Goal: Task Accomplishment & Management: Use online tool/utility

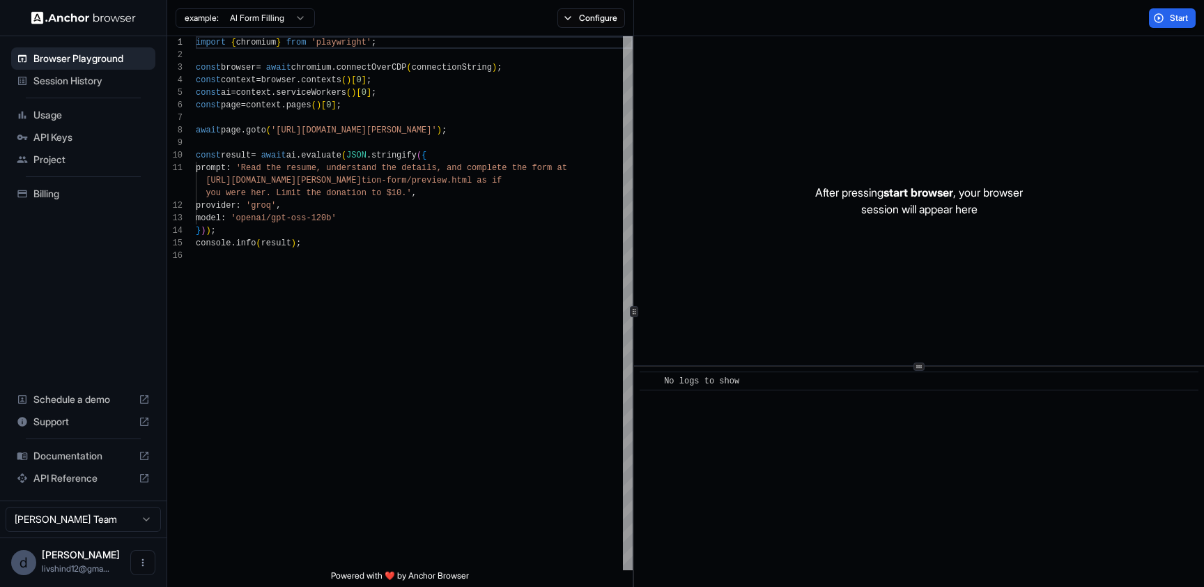
scroll to position [125, 0]
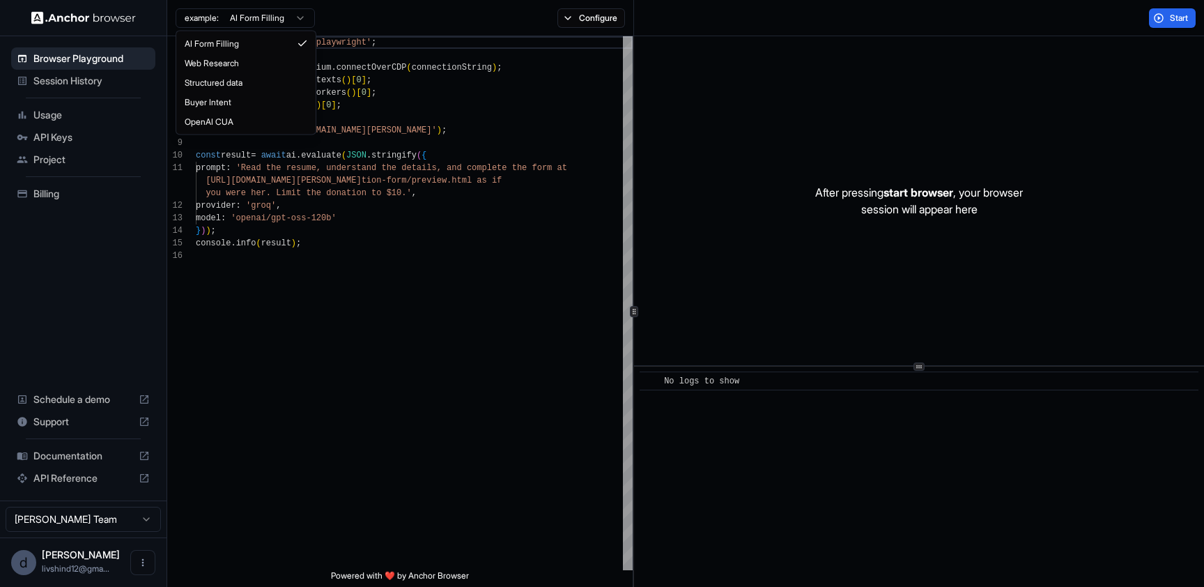
click at [270, 16] on html "Browser Playground Session History Usage API Keys Project Billing Schedule a de…" at bounding box center [602, 293] width 1204 height 587
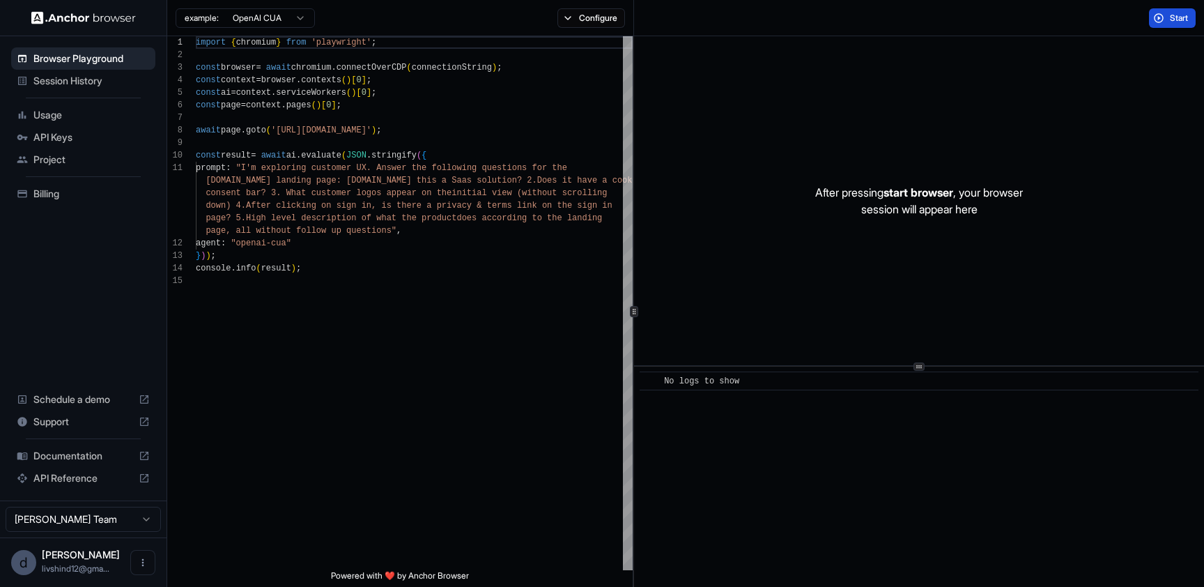
click at [1171, 17] on span "Start" at bounding box center [1180, 18] width 20 height 11
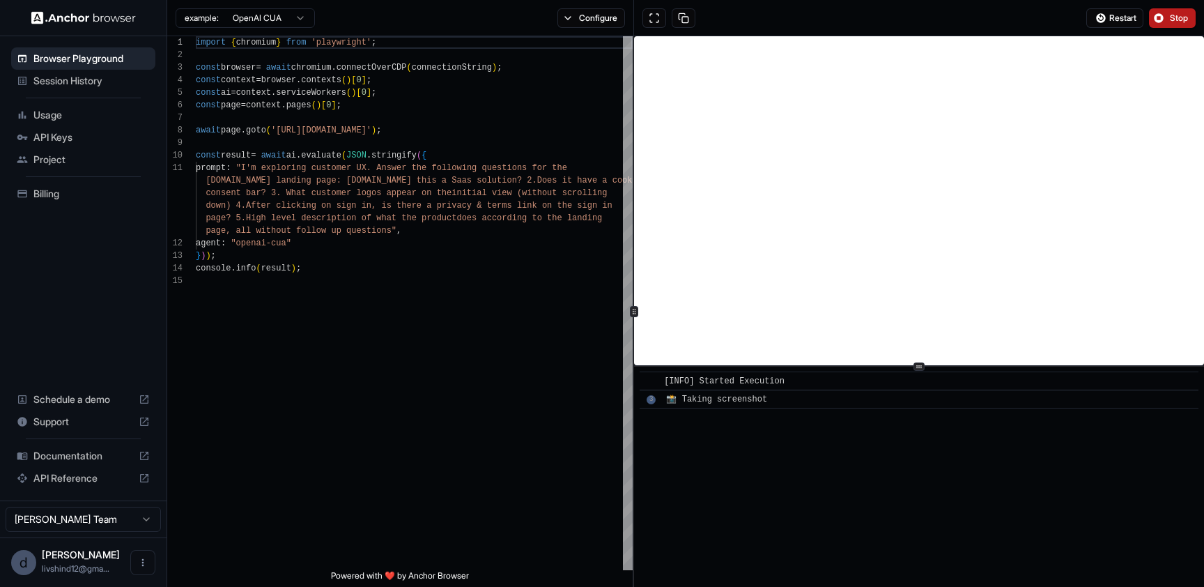
click at [656, 395] on div "​ 3 📸 Taking screenshot" at bounding box center [919, 399] width 559 height 19
click at [688, 398] on span "📸 Taking screenshot" at bounding box center [716, 399] width 101 height 10
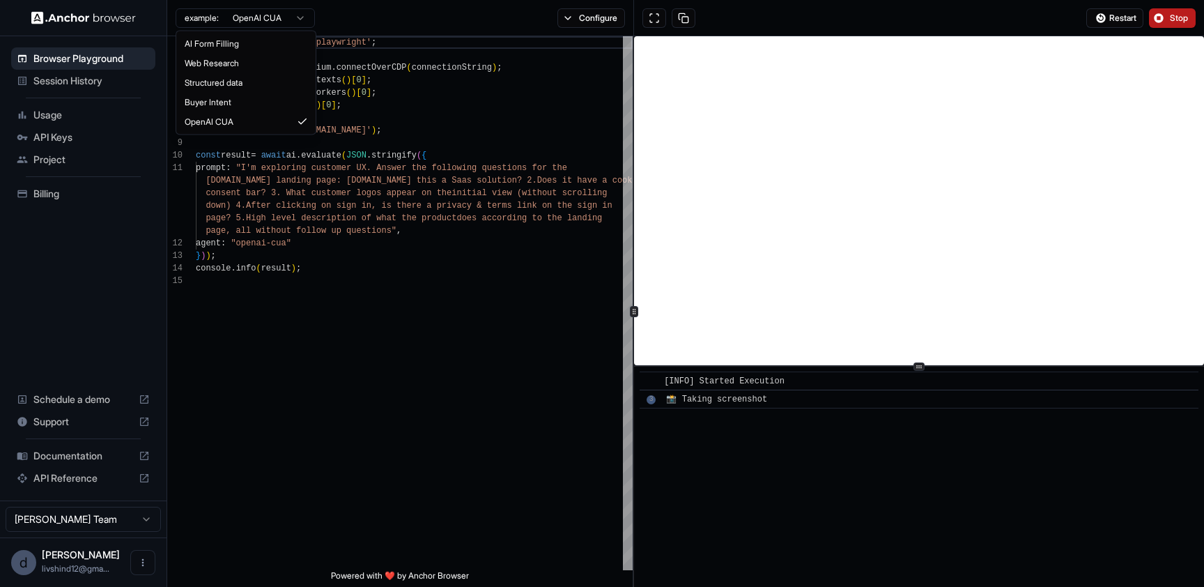
click at [265, 20] on html "Browser Playground Session History Usage API Keys Project Billing Schedule a de…" at bounding box center [602, 293] width 1204 height 587
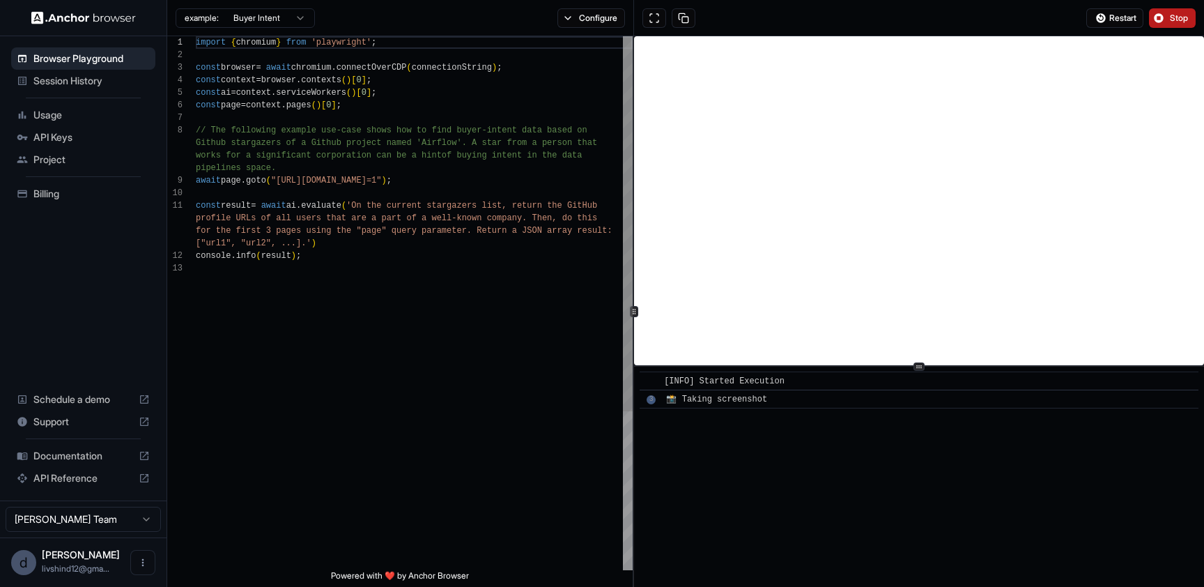
scroll to position [88, 0]
click at [1179, 13] on span "Stop" at bounding box center [1180, 18] width 20 height 11
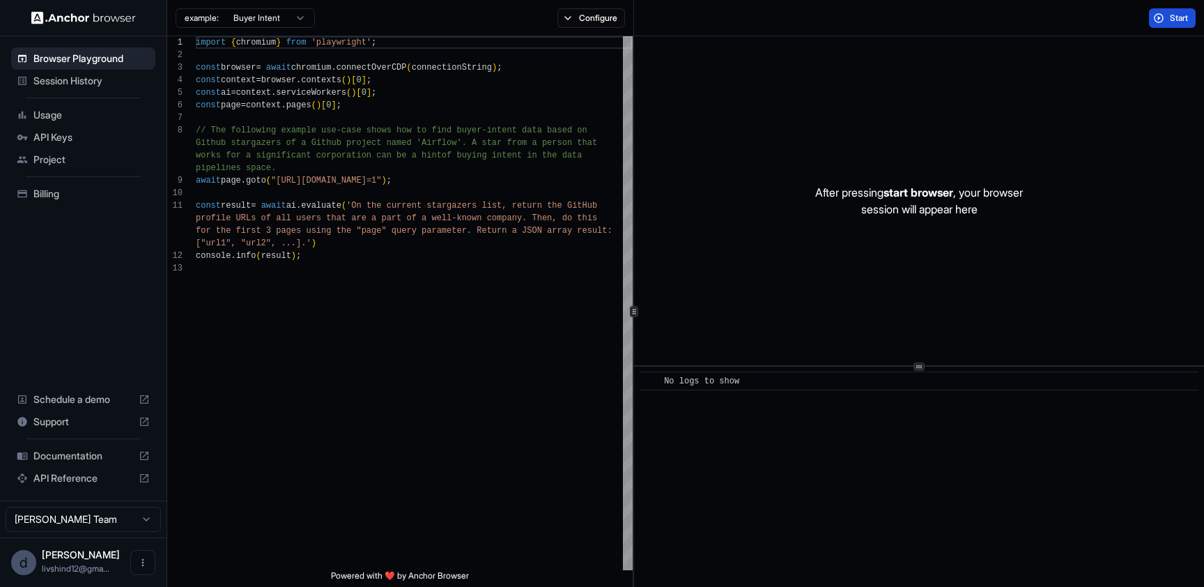
click at [1182, 17] on span "Start" at bounding box center [1180, 18] width 20 height 11
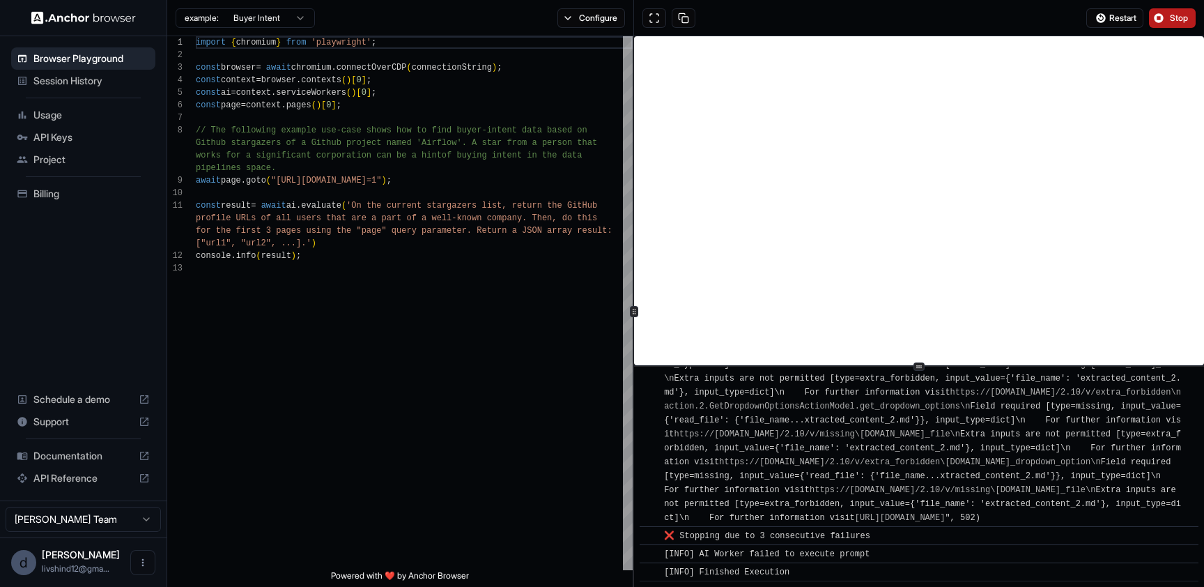
scroll to position [10796, 0]
click at [249, 35] on div "example: Buyer Intent Configure" at bounding box center [400, 18] width 467 height 36
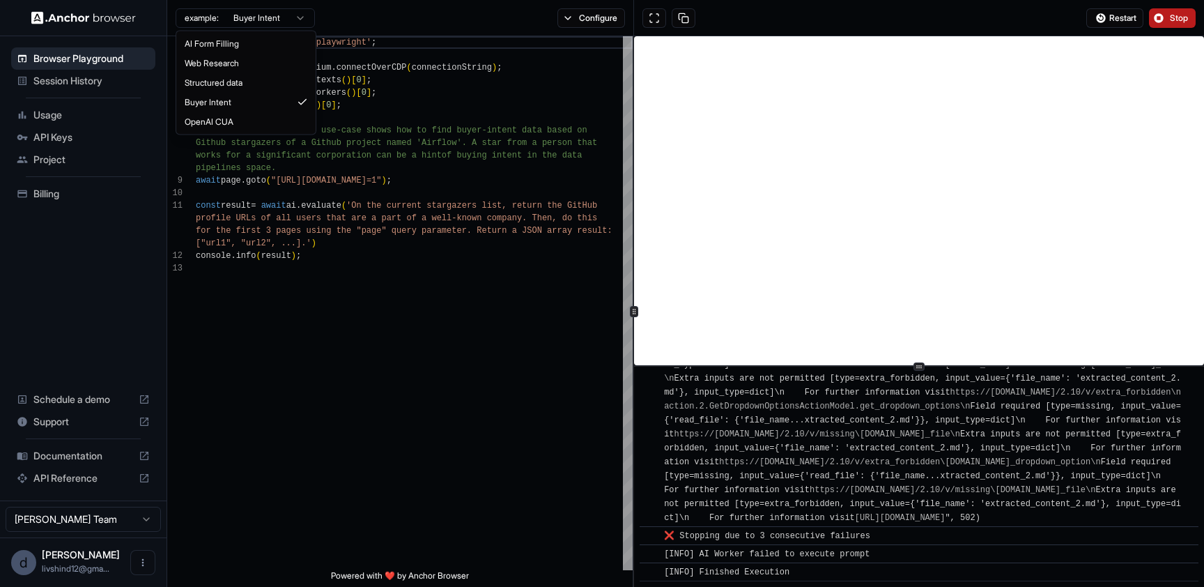
click at [251, 14] on html "Browser Playground Session History Usage API Keys Project Billing Schedule a de…" at bounding box center [602, 293] width 1204 height 587
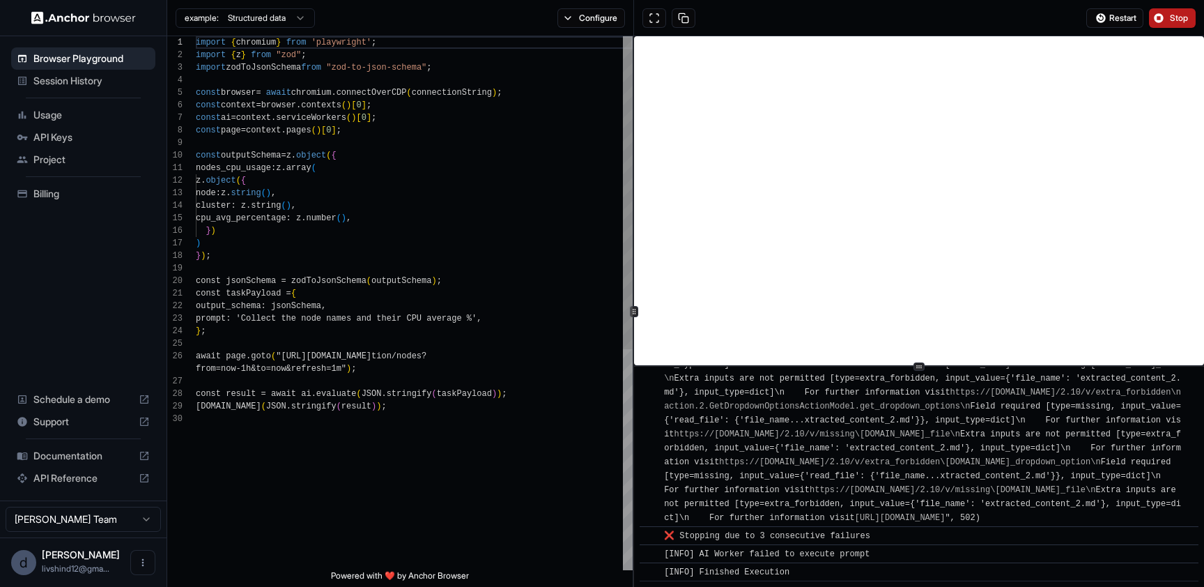
scroll to position [125, 0]
click at [1159, 17] on button "Stop" at bounding box center [1172, 18] width 47 height 20
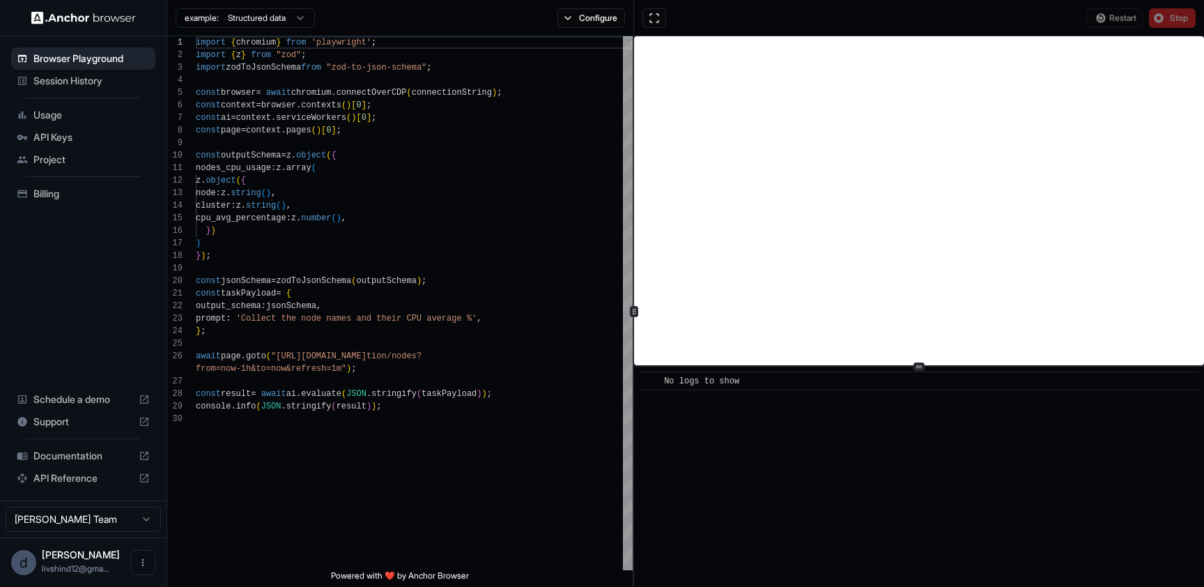
scroll to position [0, 0]
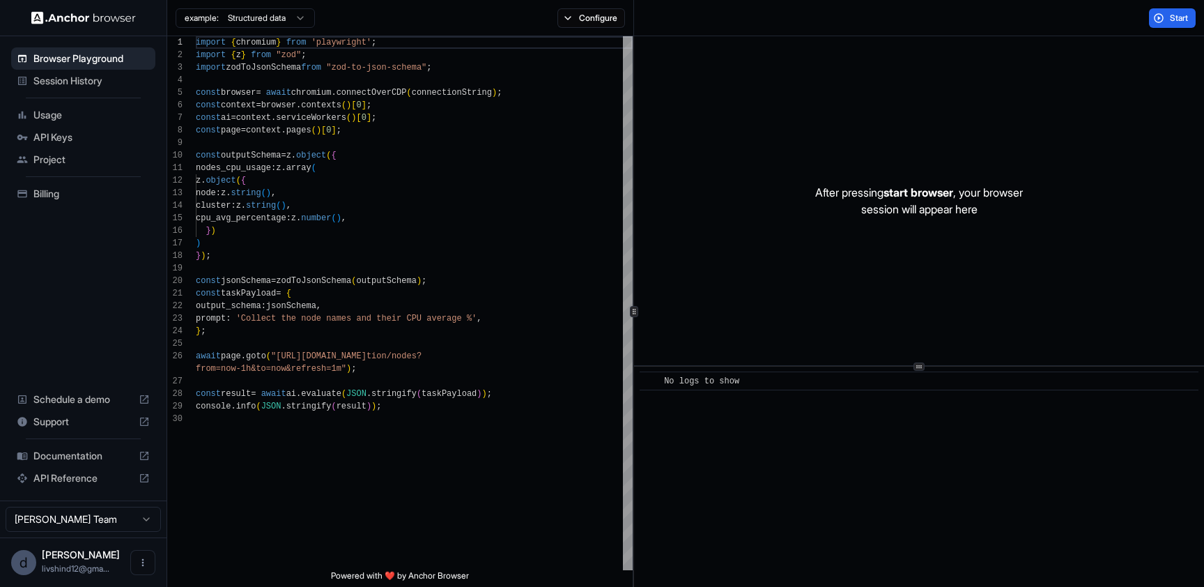
click at [1157, 29] on div "Start" at bounding box center [919, 18] width 570 height 36
click at [1150, 13] on button "Start" at bounding box center [1172, 18] width 47 height 20
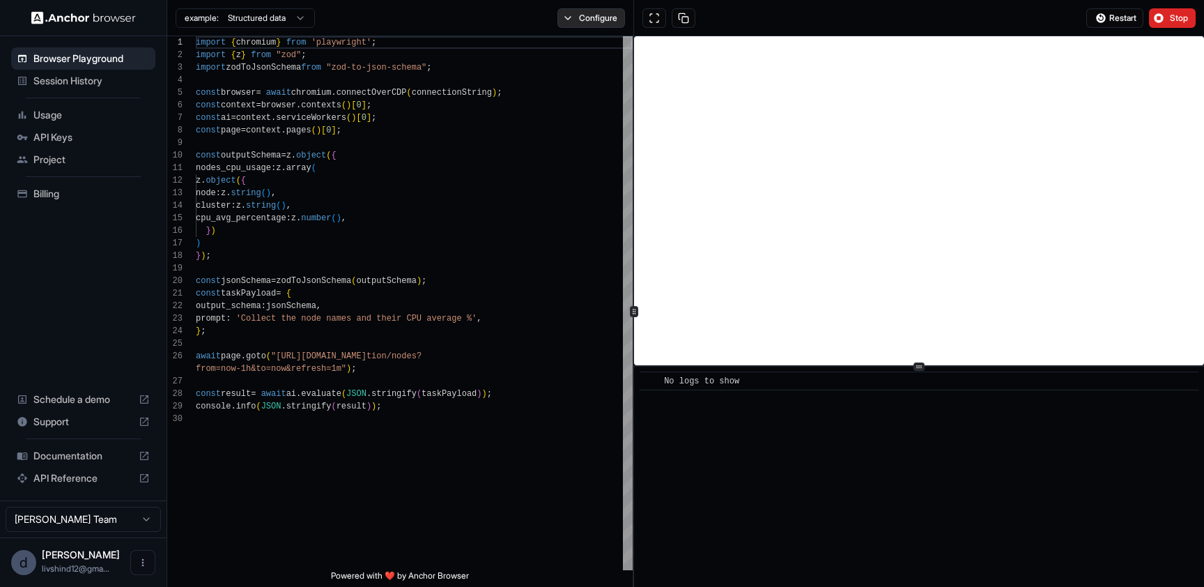
click at [576, 21] on button "Configure" at bounding box center [591, 18] width 68 height 20
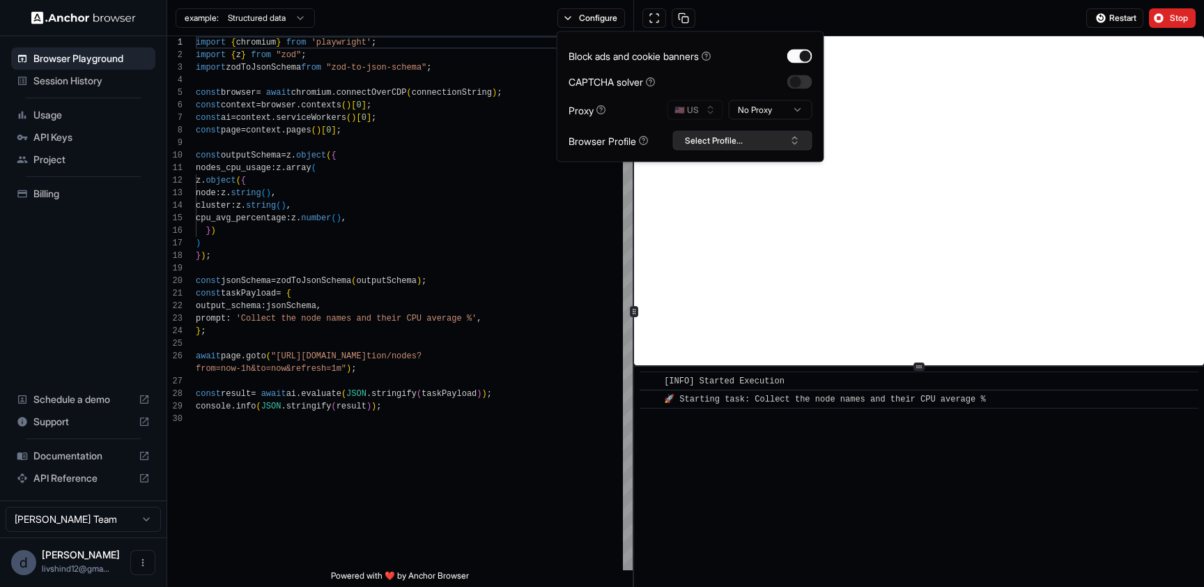
click at [725, 137] on button "Select Profile..." at bounding box center [742, 141] width 139 height 20
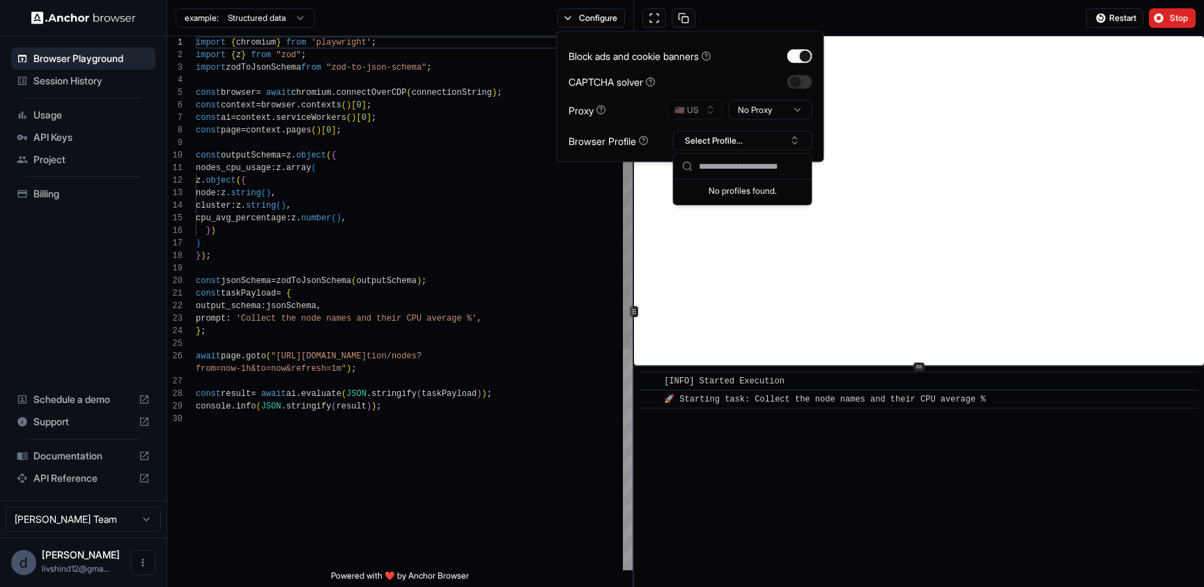
type textarea "**********"
click at [577, 206] on div "import { chromium } from 'playwright' ; import { z } from "zod" ; import zodToJ…" at bounding box center [414, 491] width 437 height 910
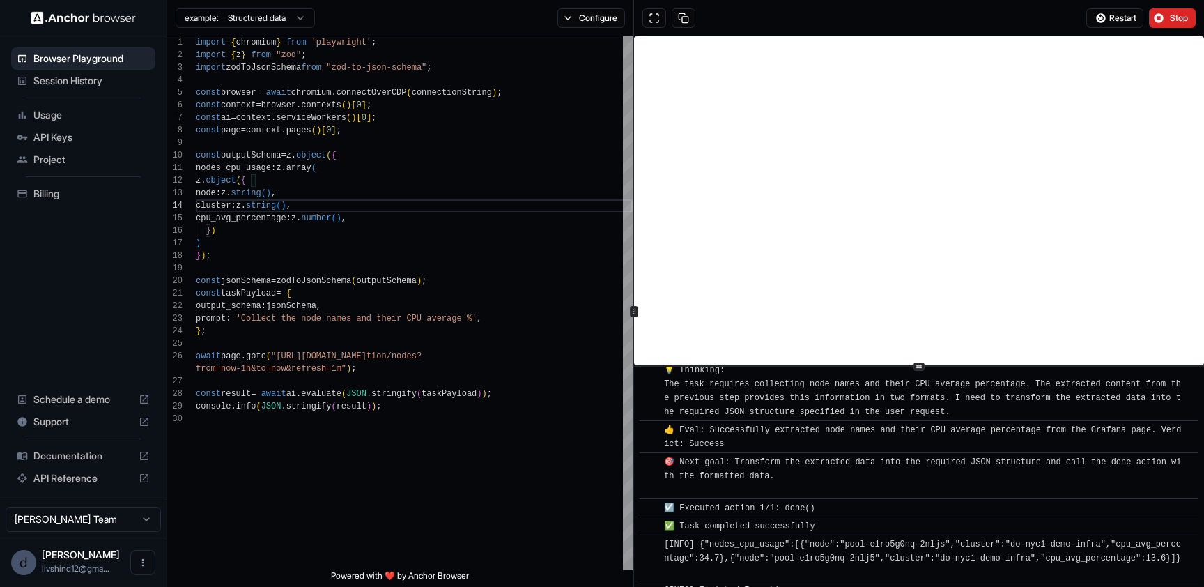
scroll to position [194, 0]
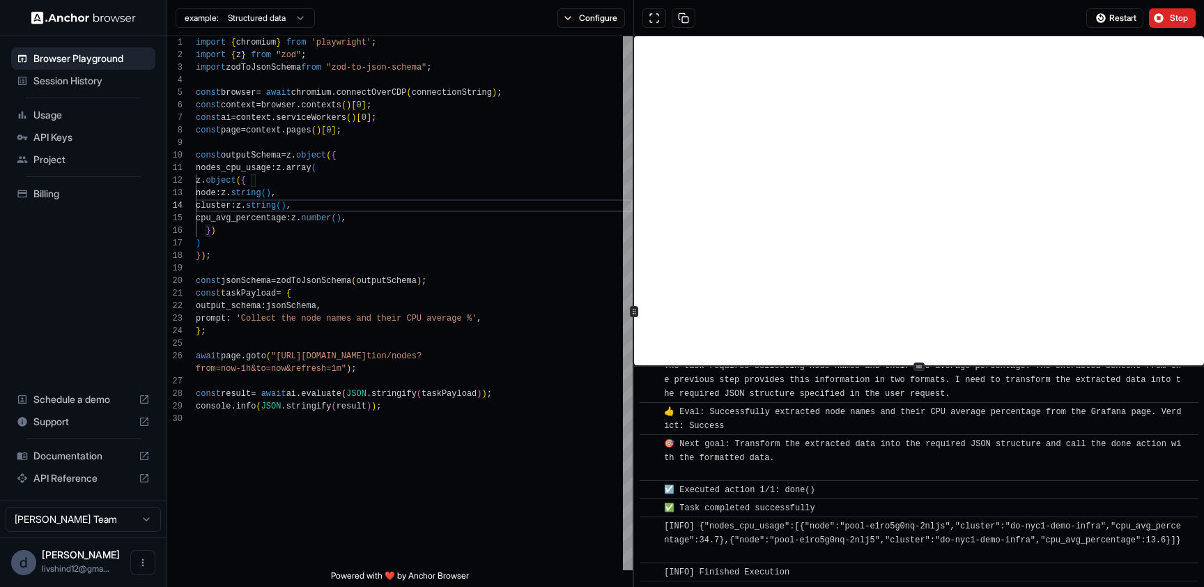
click at [35, 129] on div "API Keys" at bounding box center [83, 137] width 144 height 22
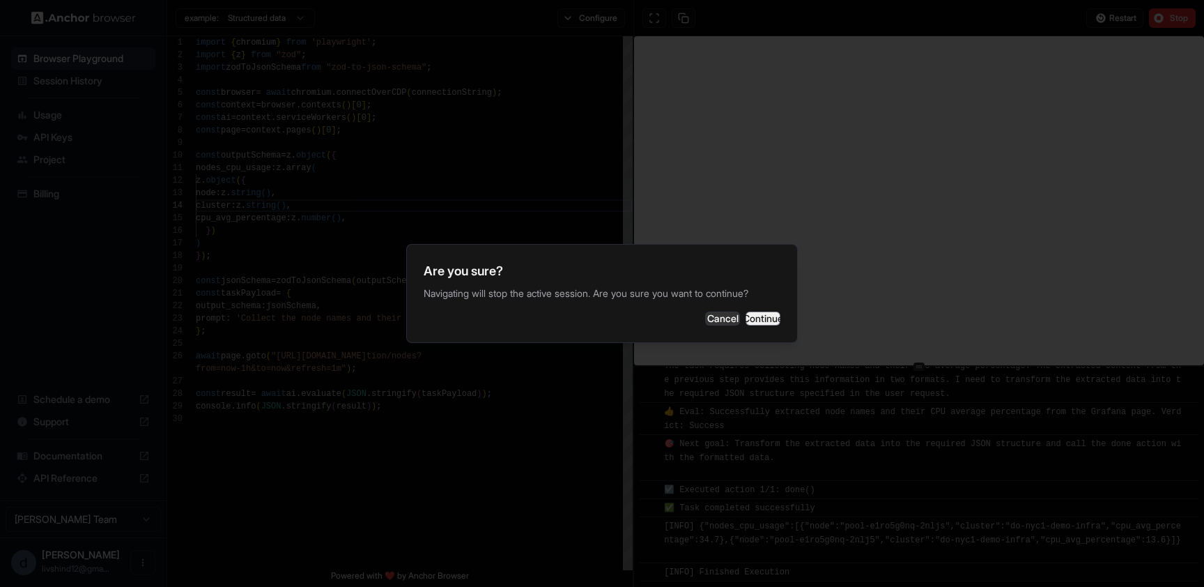
click at [746, 314] on button "Continue" at bounding box center [763, 318] width 35 height 14
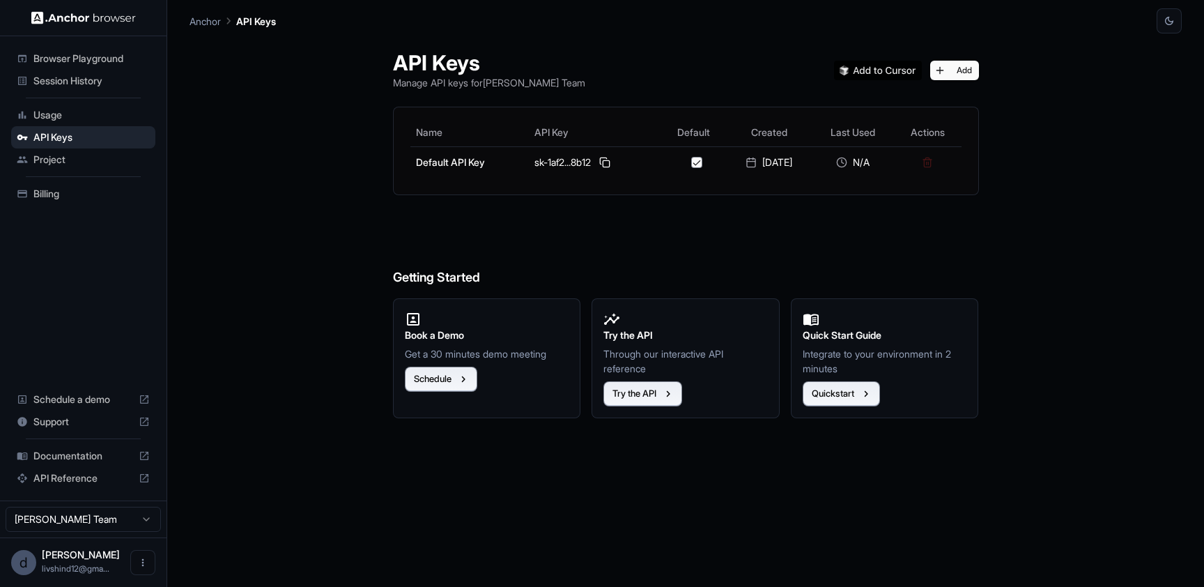
click at [40, 19] on img at bounding box center [83, 17] width 105 height 13
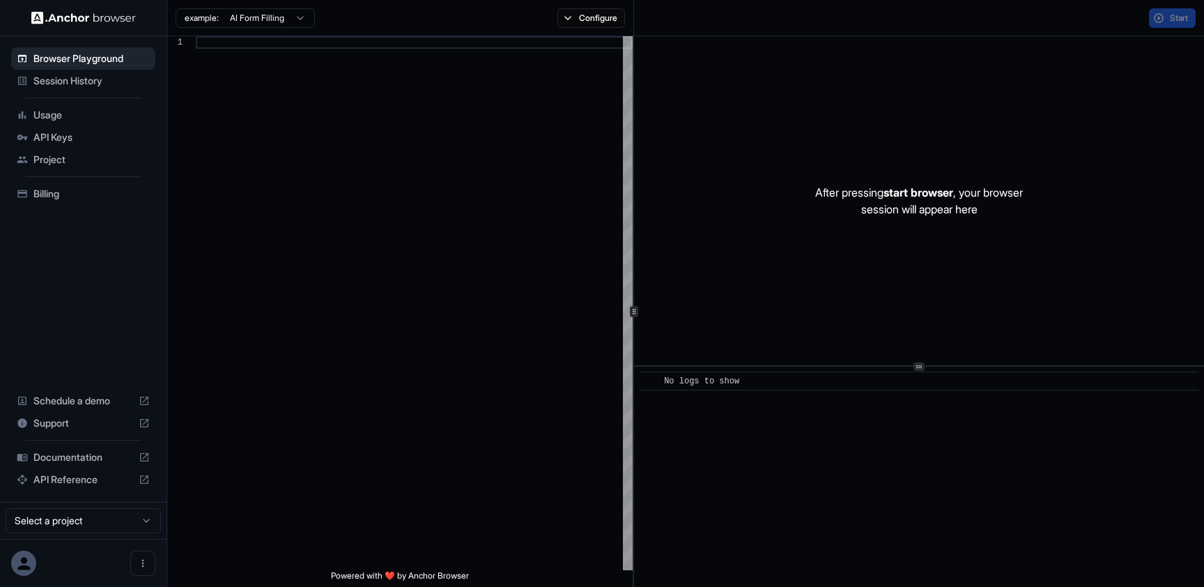
scroll to position [125, 0]
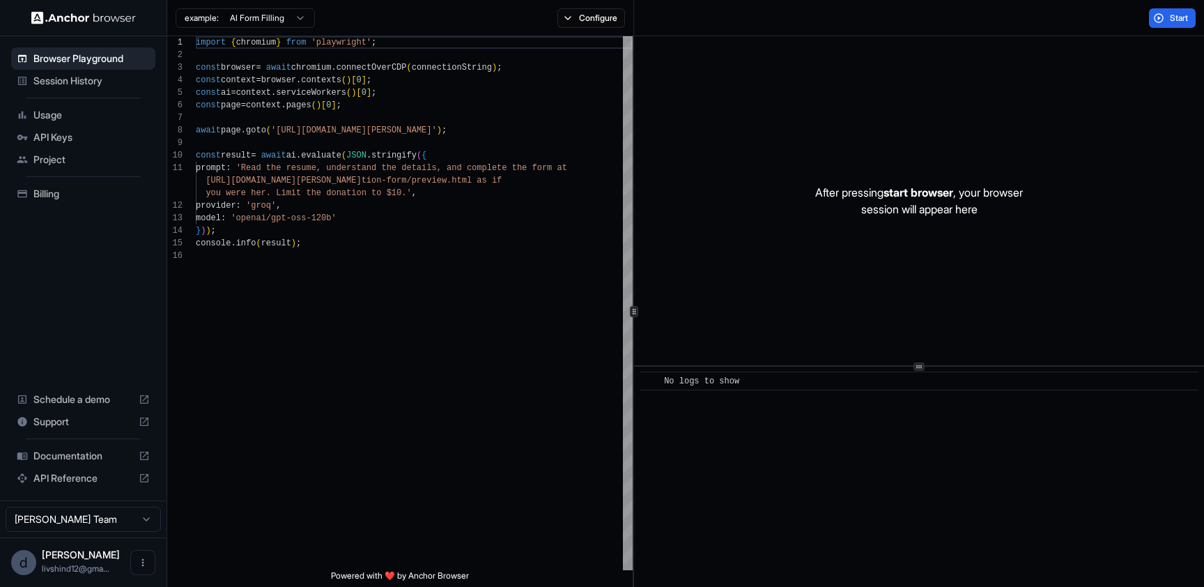
click at [46, 141] on span "API Keys" at bounding box center [91, 137] width 116 height 14
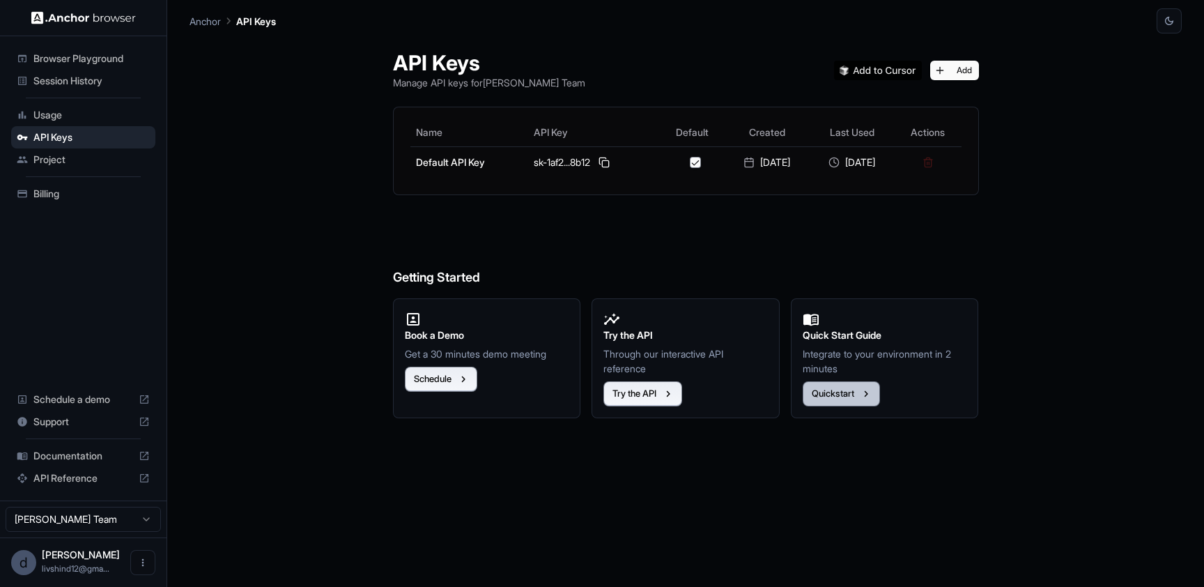
click at [822, 393] on button "Quickstart" at bounding box center [841, 393] width 77 height 25
